Goal: Task Accomplishment & Management: Complete application form

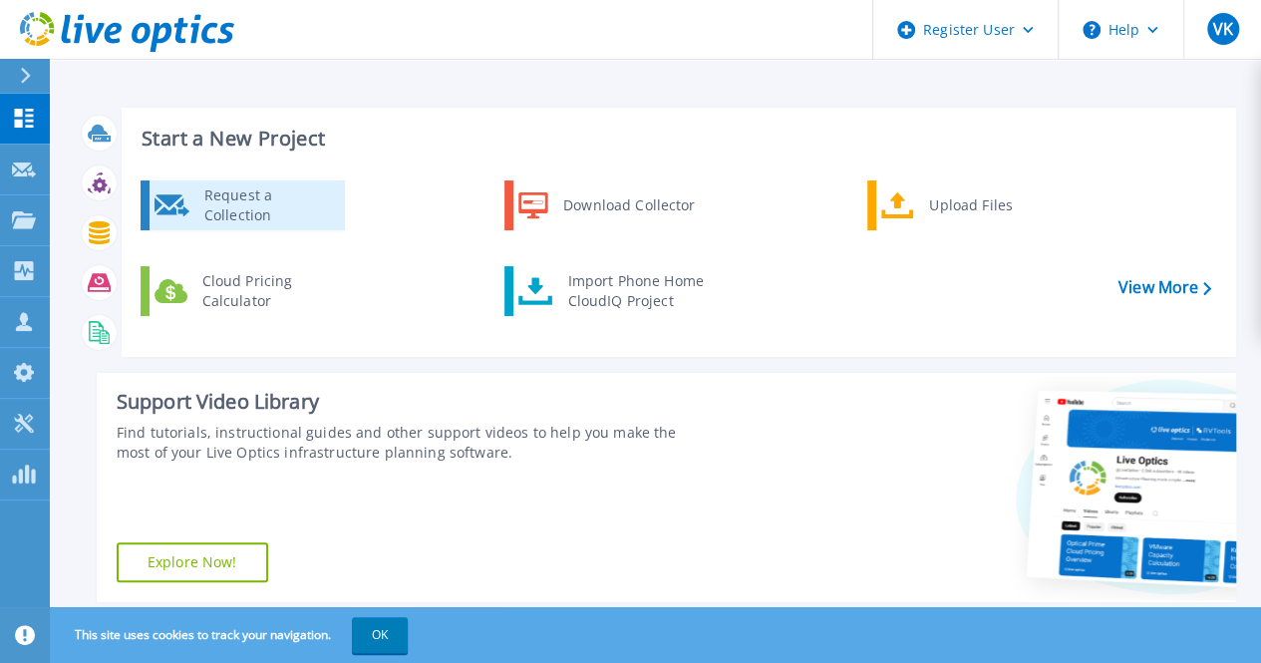
click at [257, 214] on div "Request a Collection" at bounding box center [267, 205] width 146 height 40
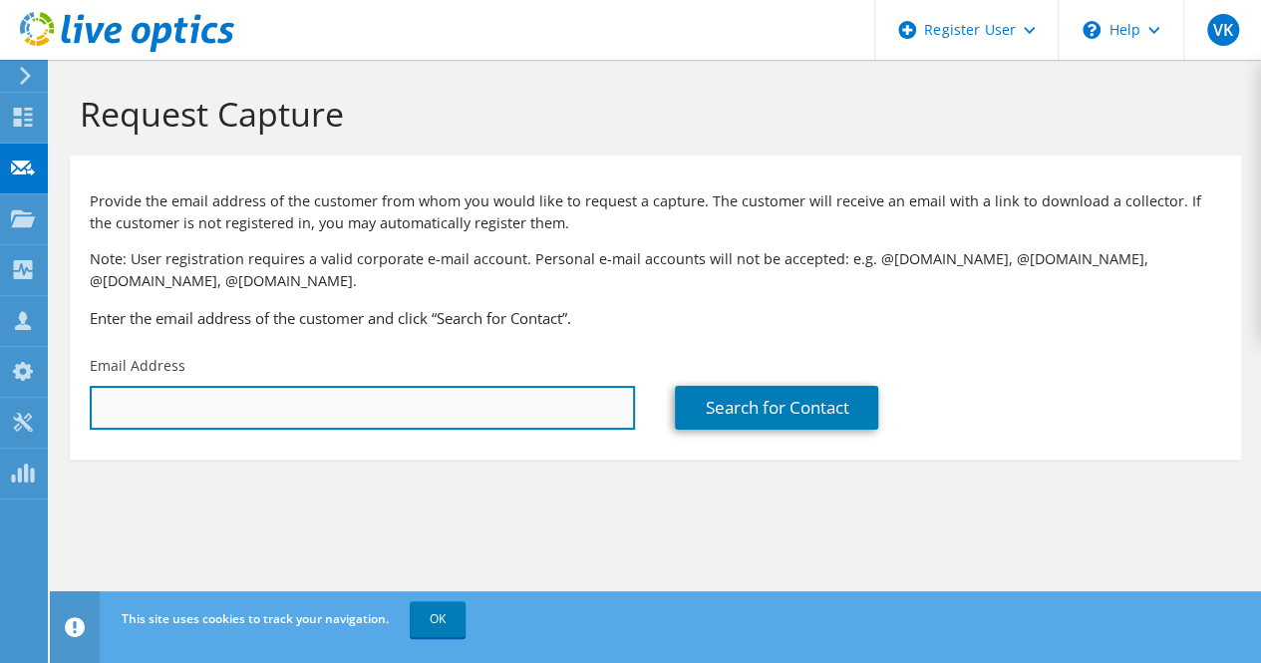
click at [463, 416] on input "text" at bounding box center [362, 408] width 545 height 44
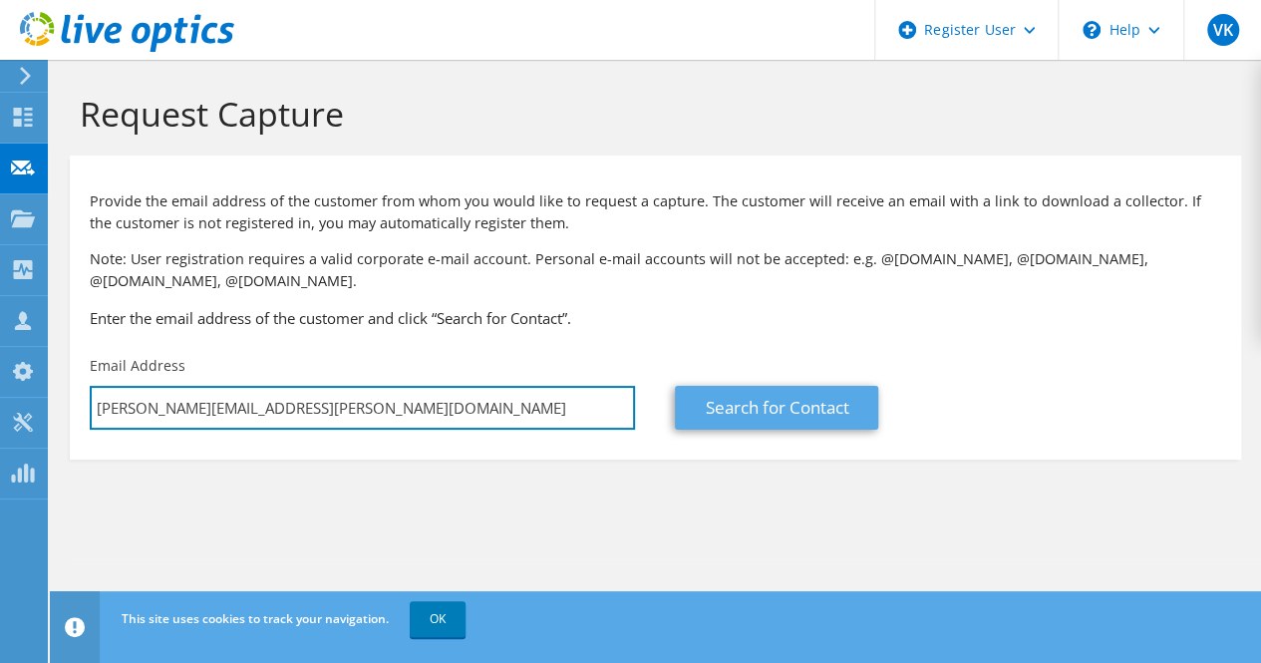
type input "scott.forehand@topgolf.com"
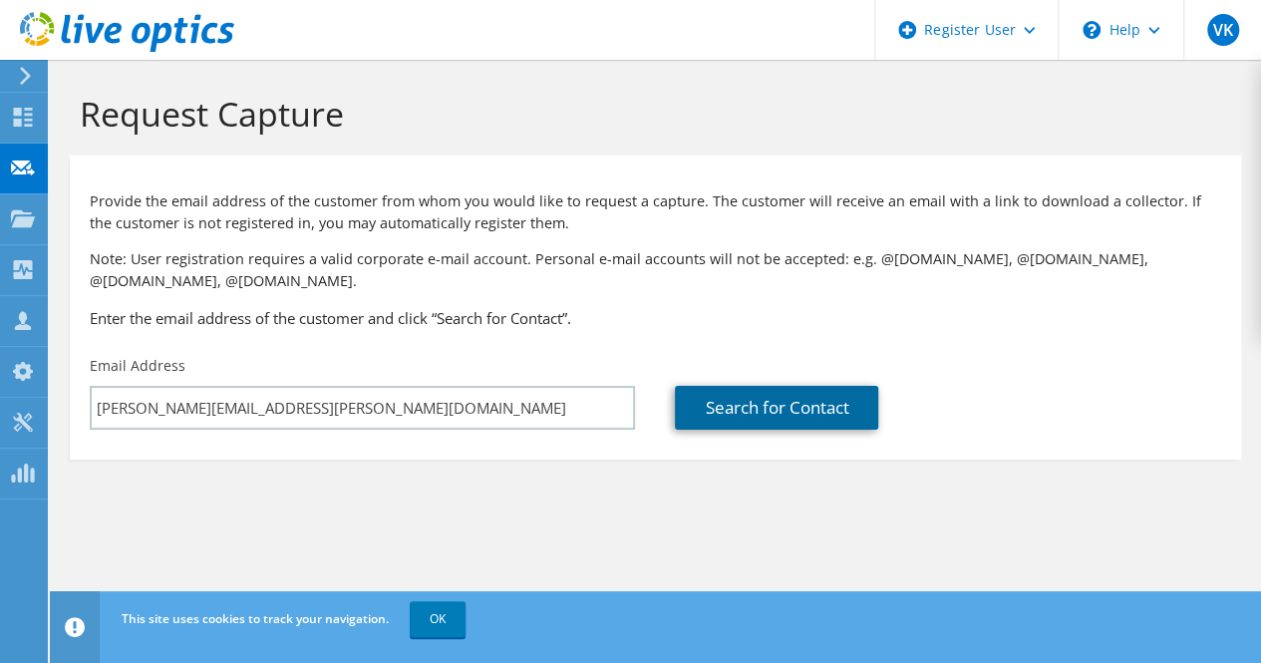
click at [820, 416] on link "Search for Contact" at bounding box center [776, 408] width 203 height 44
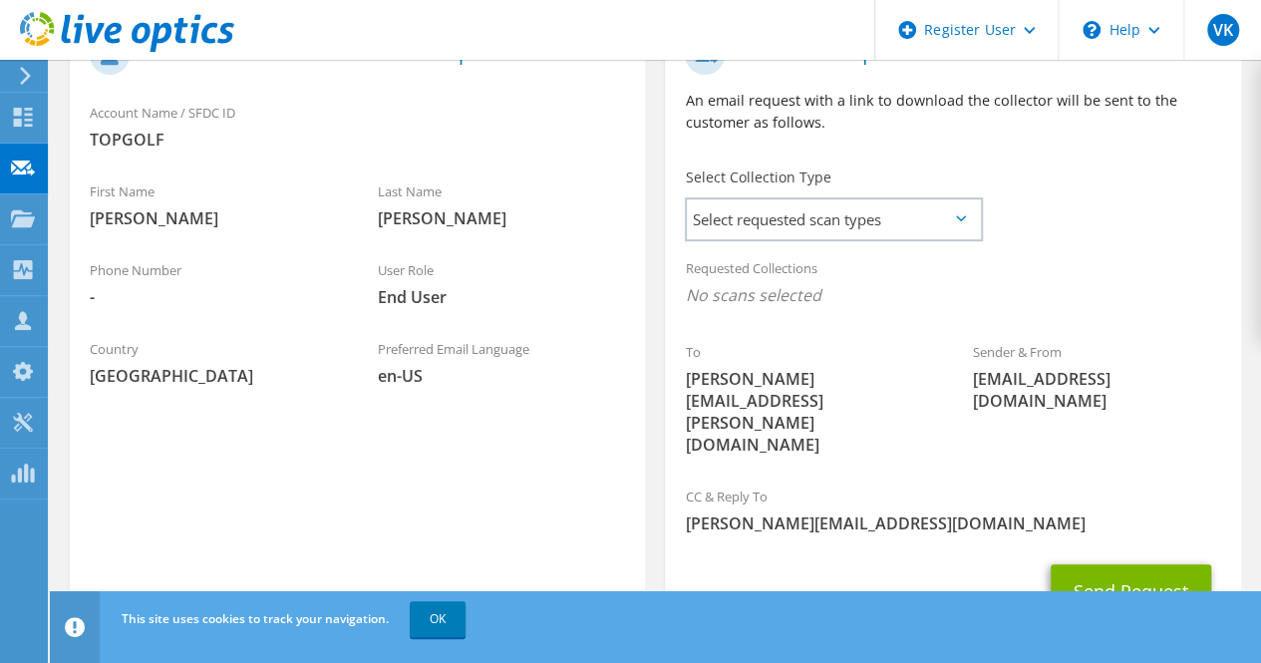
scroll to position [480, 0]
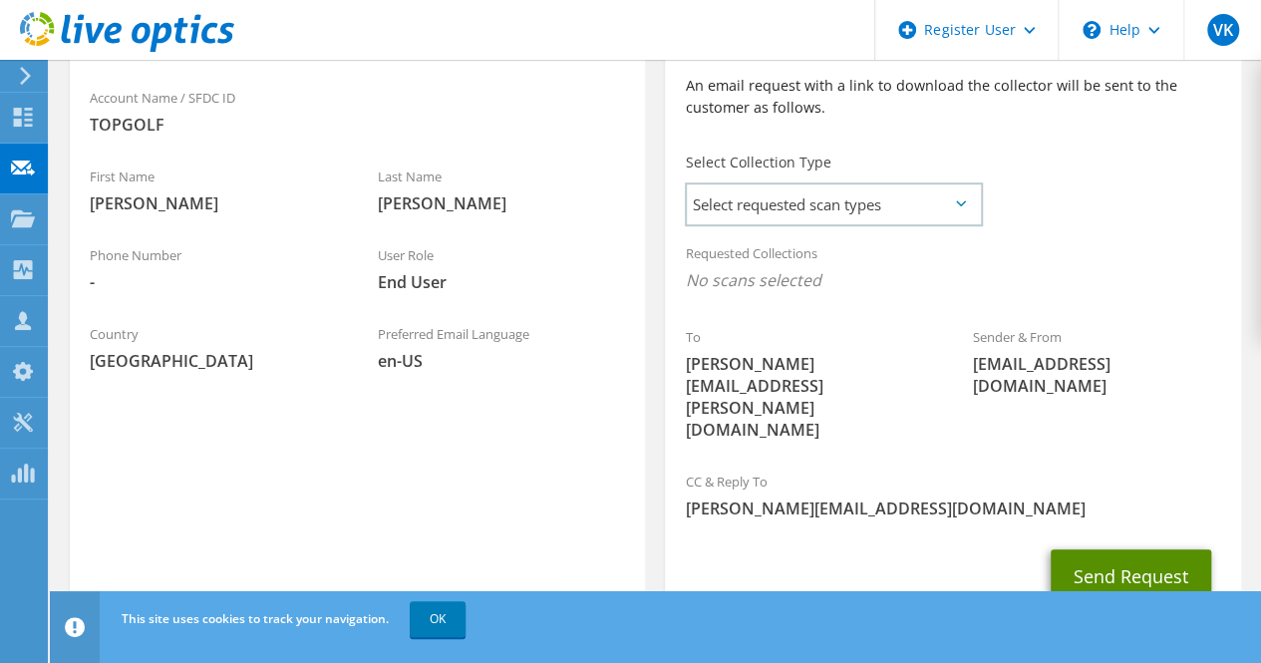
drag, startPoint x: 1153, startPoint y: 511, endPoint x: 1091, endPoint y: 150, distance: 367.2
click at [1091, 150] on section "Collection Request Email An email request with a link to download the collector…" at bounding box center [952, 321] width 575 height 643
click at [973, 196] on span "Select requested scan types" at bounding box center [833, 204] width 293 height 40
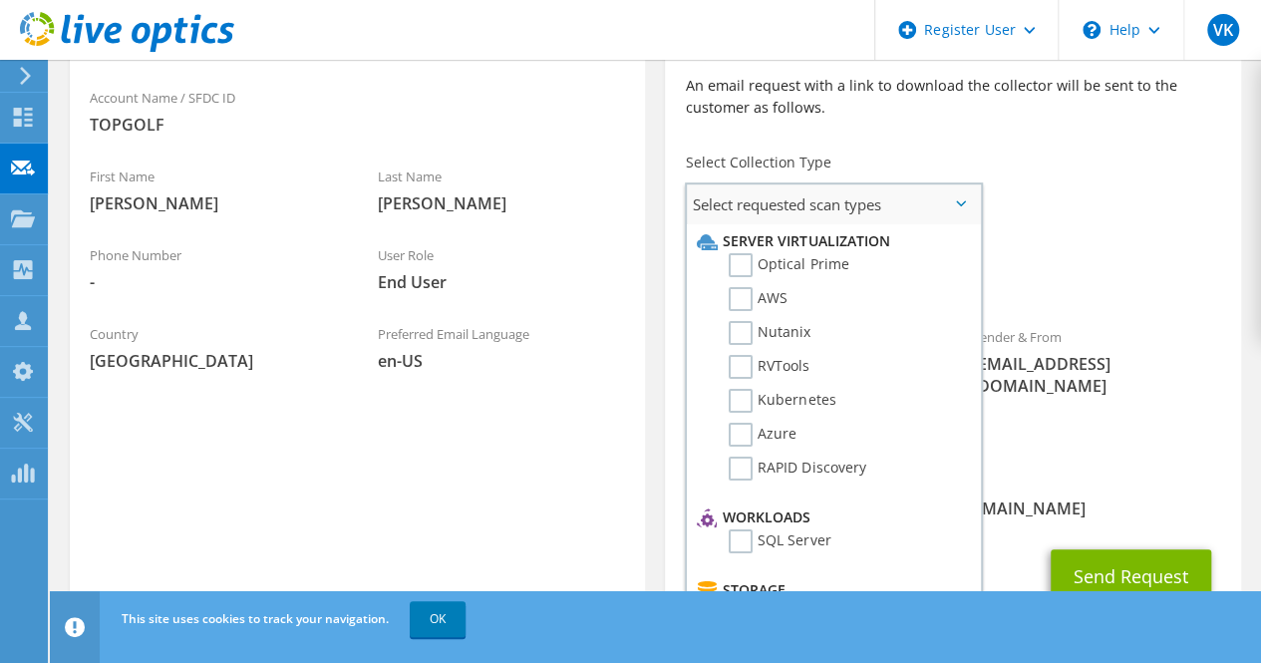
scroll to position [1, 0]
click at [749, 272] on label "Optical Prime" at bounding box center [789, 264] width 120 height 24
click at [0, 0] on input "Optical Prime" at bounding box center [0, 0] width 0 height 0
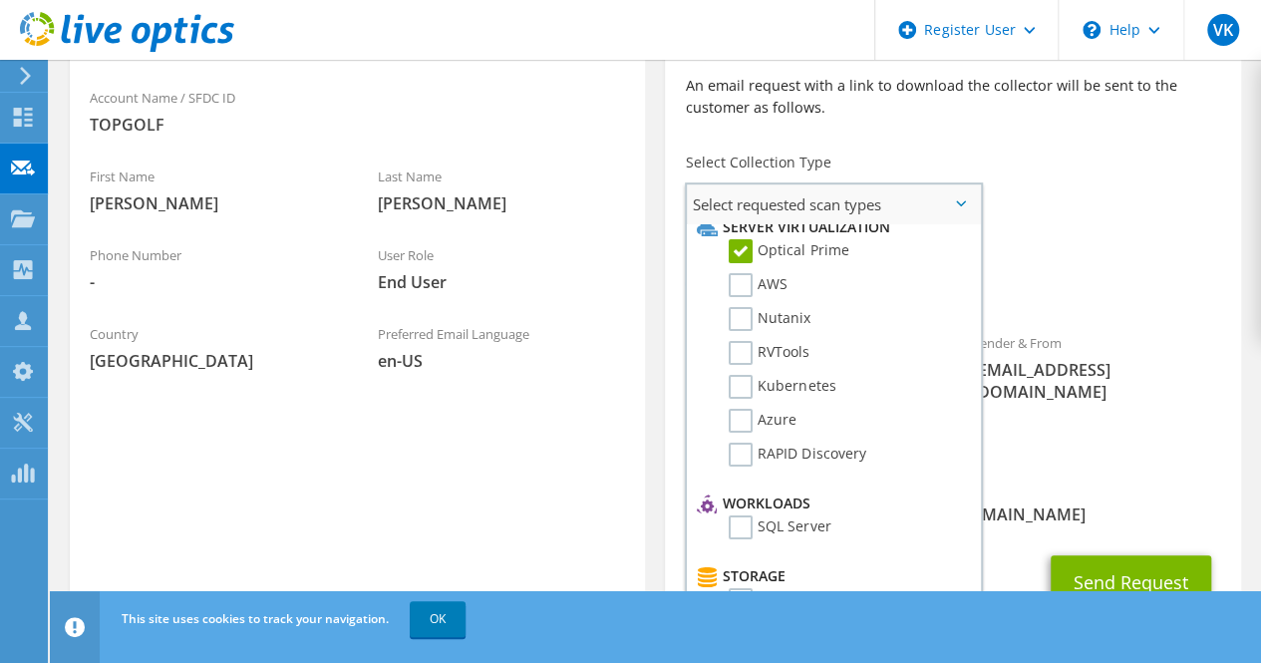
scroll to position [0, 0]
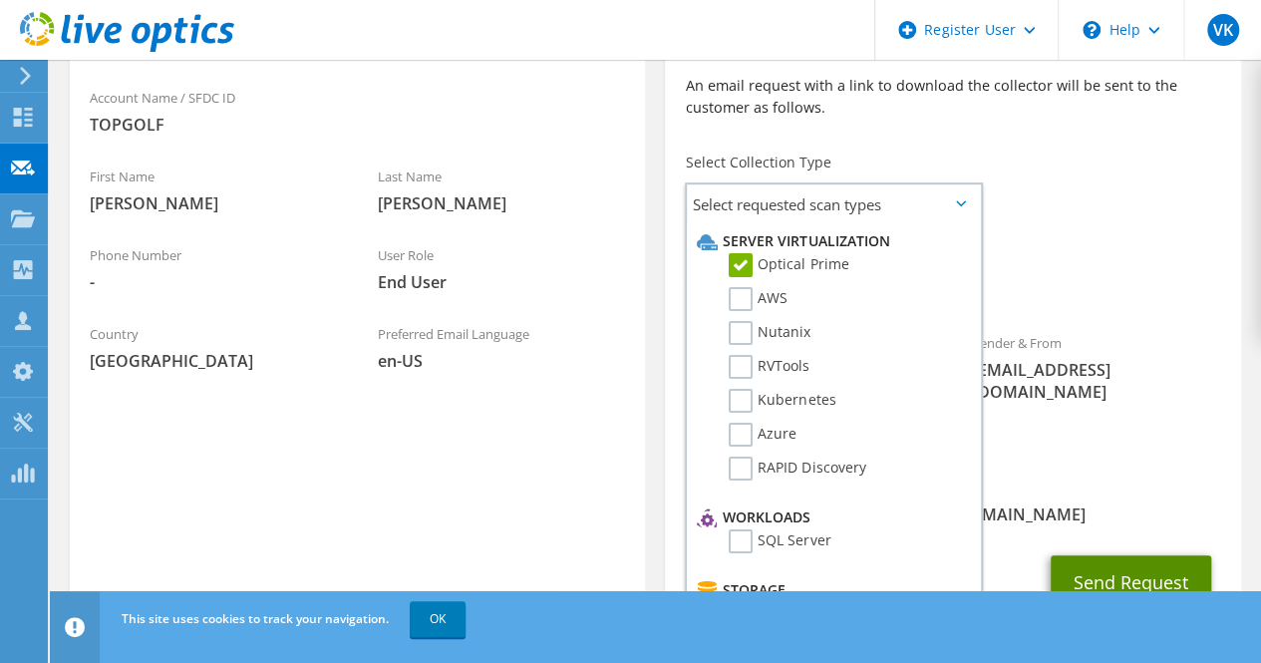
click at [1124, 555] on button "Send Request" at bounding box center [1131, 582] width 161 height 54
